Goal: Task Accomplishment & Management: Complete application form

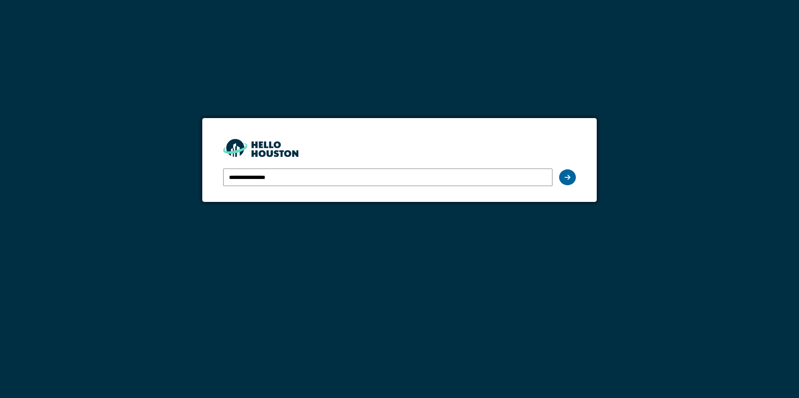
click at [563, 175] on div at bounding box center [567, 178] width 17 height 16
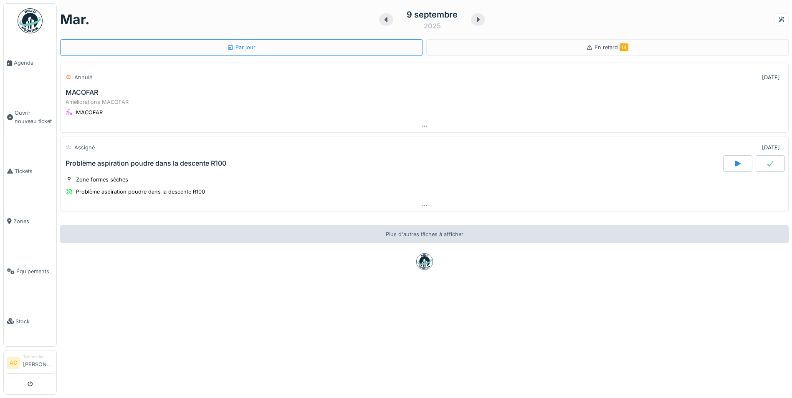
click at [30, 18] on img at bounding box center [30, 20] width 25 height 25
click at [28, 167] on span "Tickets" at bounding box center [34, 171] width 38 height 8
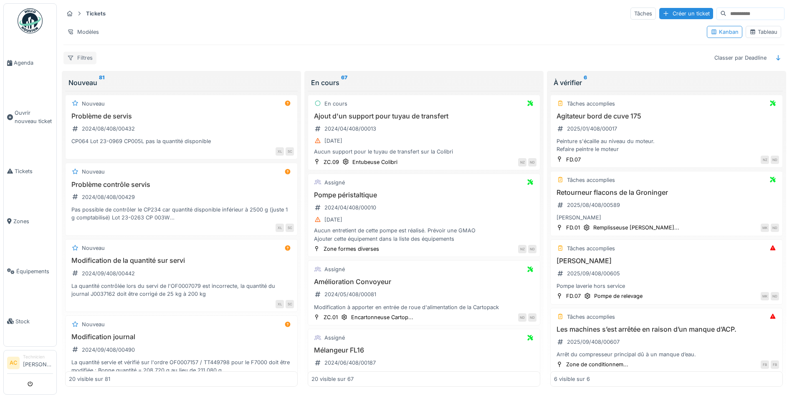
click at [89, 57] on div "Filtres" at bounding box center [79, 58] width 33 height 12
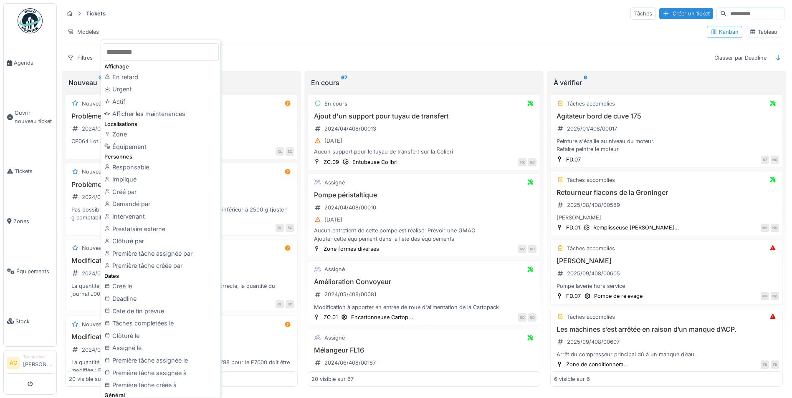
click at [157, 136] on div "Zone" at bounding box center [161, 134] width 116 height 13
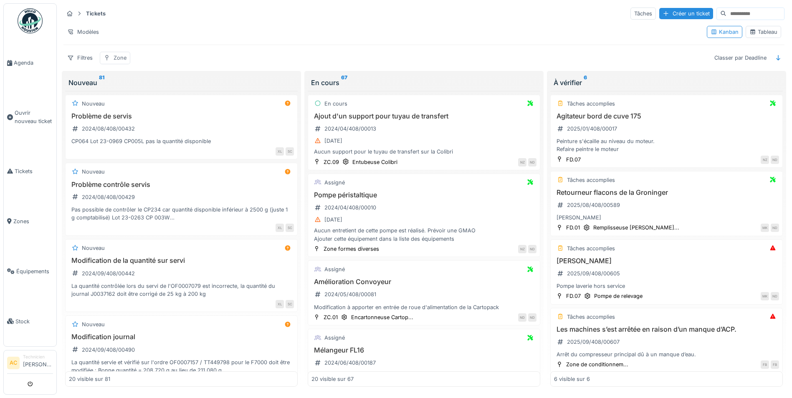
click at [123, 60] on div "Zone" at bounding box center [120, 58] width 13 height 8
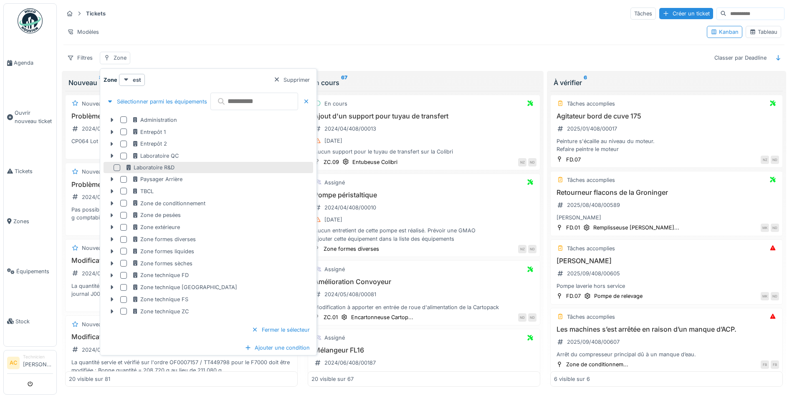
scroll to position [5, 0]
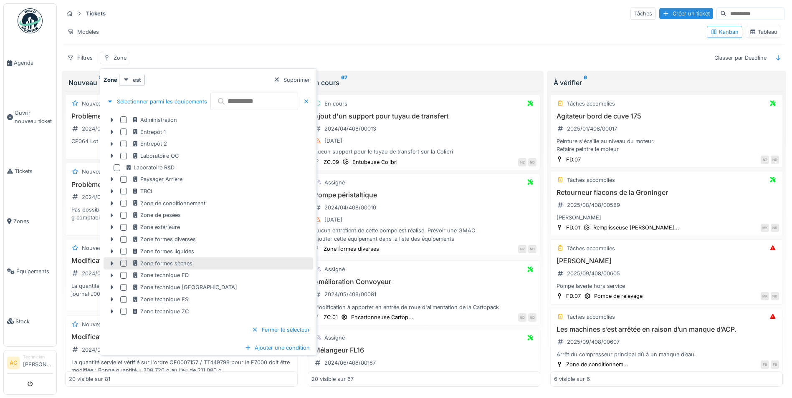
click at [124, 260] on div at bounding box center [123, 263] width 7 height 7
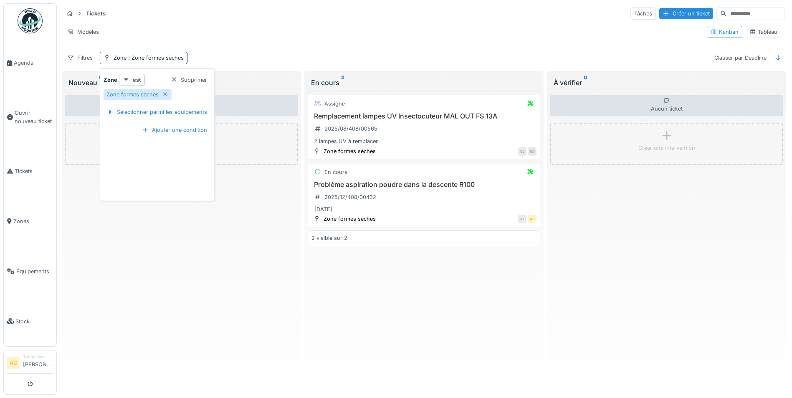
click at [303, 12] on div "Tickets Tâches Créer un ticket" at bounding box center [423, 14] width 721 height 14
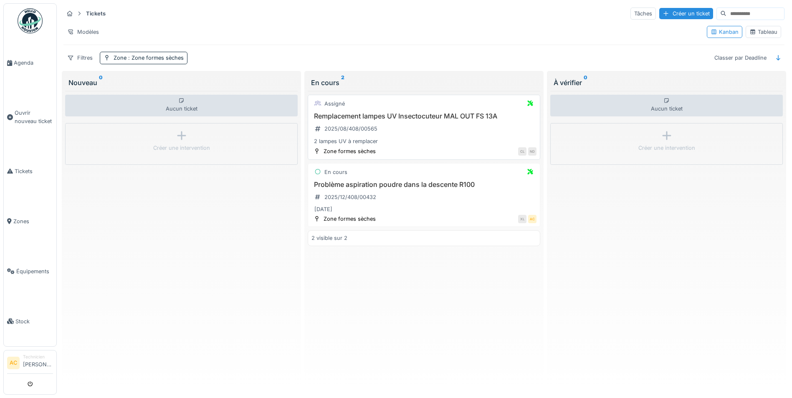
click at [408, 112] on h3 "Remplacement lampes UV Insectocuteur MAL OUT FS 13A" at bounding box center [424, 116] width 225 height 8
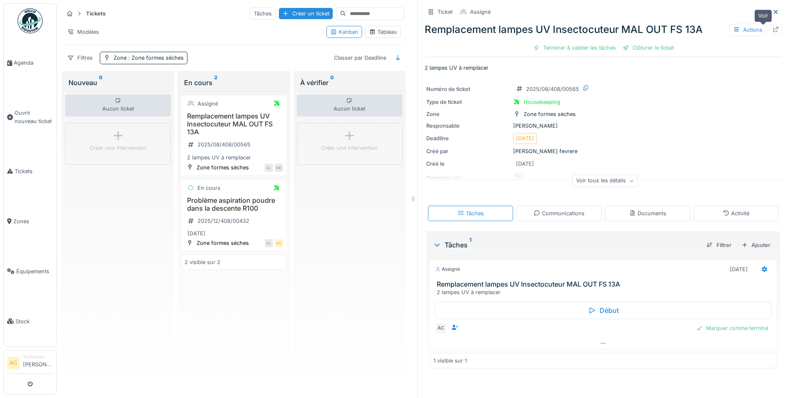
click at [770, 25] on div at bounding box center [776, 30] width 13 height 10
click at [774, 10] on icon at bounding box center [776, 12] width 4 height 4
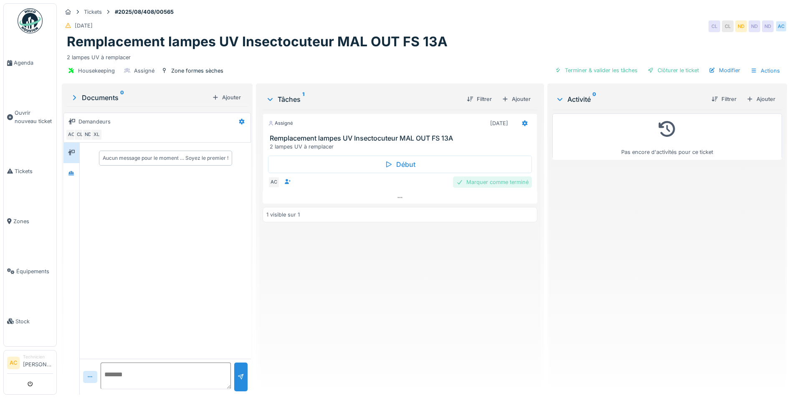
click at [484, 184] on div "Marquer comme terminé" at bounding box center [492, 182] width 79 height 11
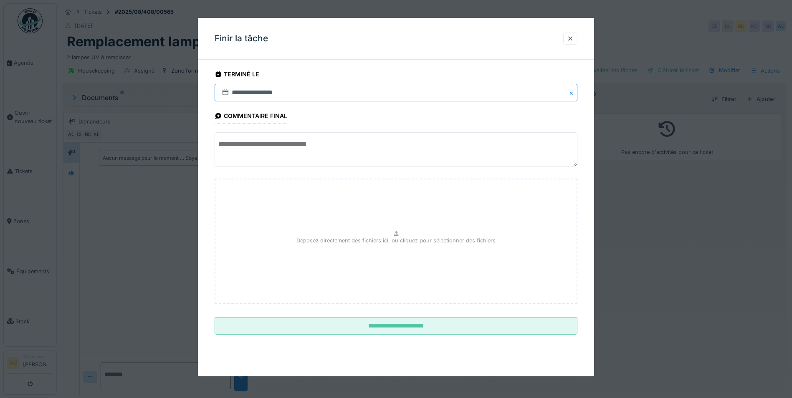
click at [332, 93] on input "**********" at bounding box center [396, 93] width 363 height 18
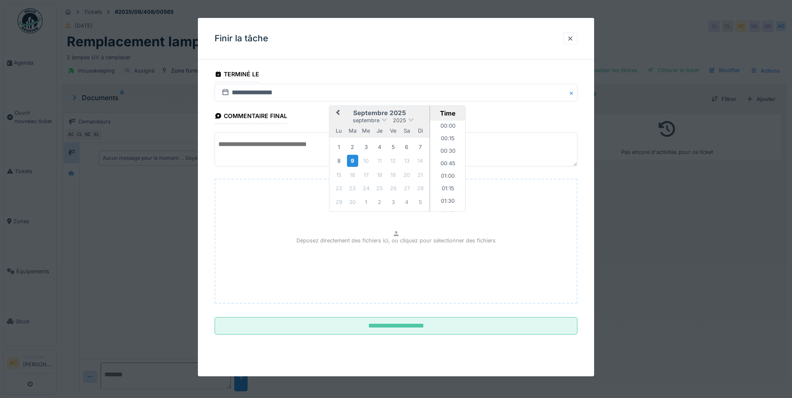
scroll to position [763, 0]
click at [353, 147] on div "2" at bounding box center [352, 147] width 11 height 11
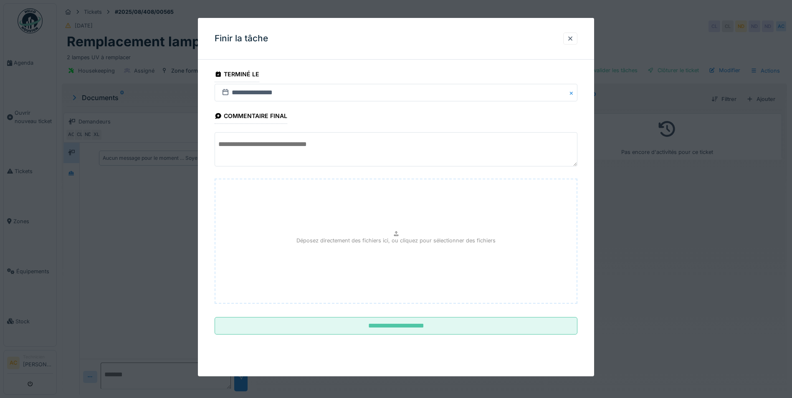
click at [282, 147] on textarea at bounding box center [396, 149] width 363 height 34
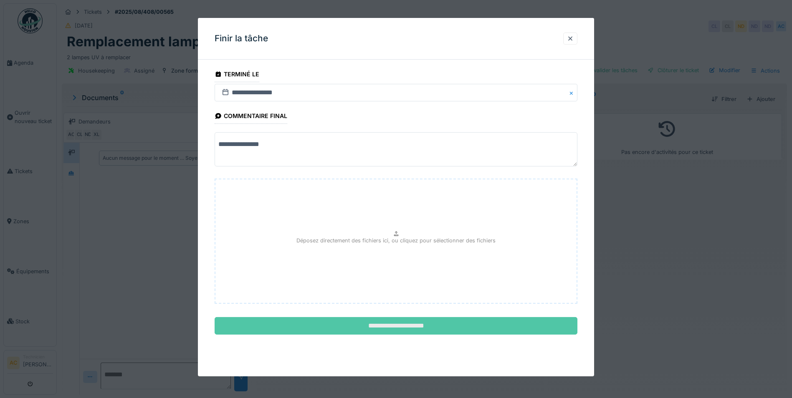
type textarea "**********"
click at [346, 326] on input "**********" at bounding box center [396, 326] width 363 height 18
